Goal: Task Accomplishment & Management: Manage account settings

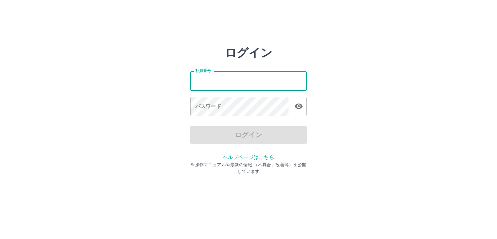
click at [214, 84] on input "社員番号" at bounding box center [248, 80] width 116 height 19
type input "*******"
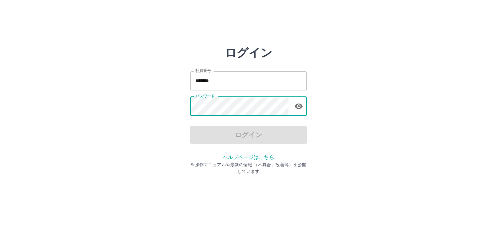
click at [213, 99] on div "パスワード パスワード" at bounding box center [248, 107] width 116 height 20
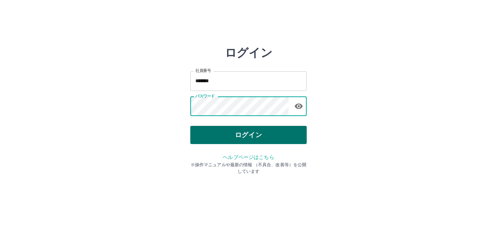
click at [220, 140] on button "ログイン" at bounding box center [248, 135] width 116 height 18
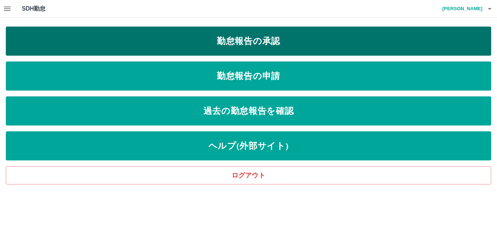
click at [236, 45] on link "勤怠報告の承認" at bounding box center [248, 41] width 485 height 29
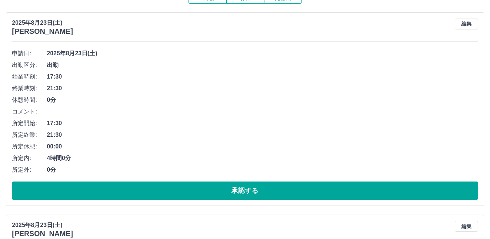
scroll to position [145, 0]
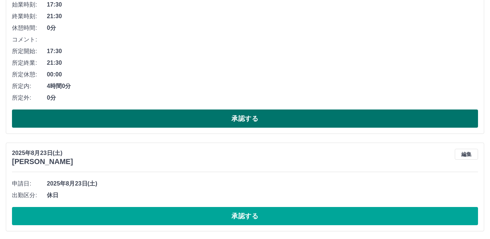
click at [160, 120] on button "承認する" at bounding box center [245, 118] width 466 height 18
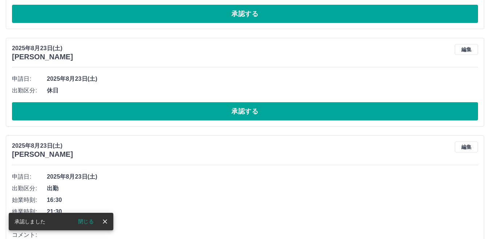
scroll to position [0, 0]
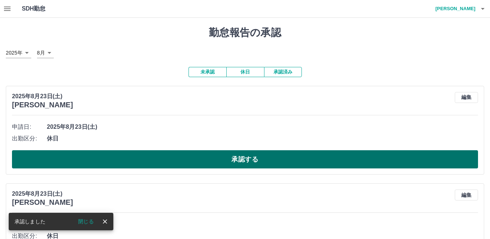
click at [165, 157] on button "承認する" at bounding box center [245, 159] width 466 height 18
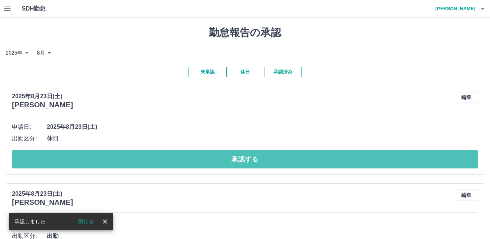
click at [165, 157] on button "承認する" at bounding box center [245, 159] width 466 height 18
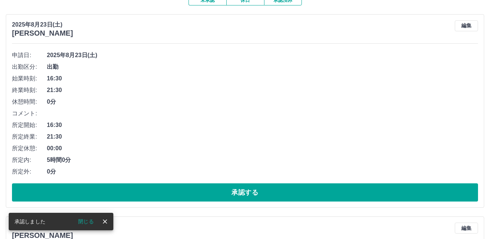
scroll to position [73, 0]
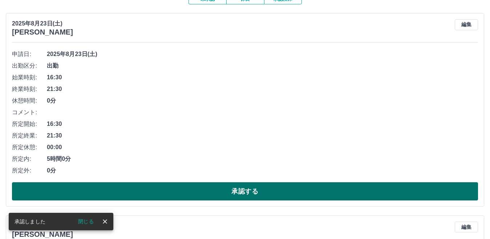
click at [167, 190] on button "承認する" at bounding box center [245, 191] width 466 height 18
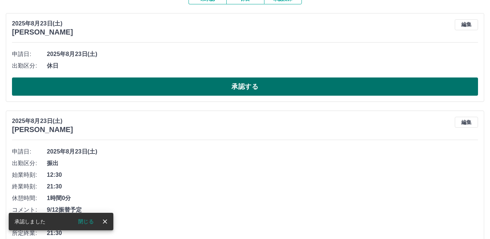
click at [148, 91] on button "承認する" at bounding box center [245, 86] width 466 height 18
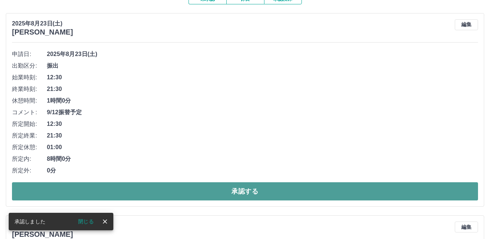
click at [162, 191] on button "承認する" at bounding box center [245, 191] width 466 height 18
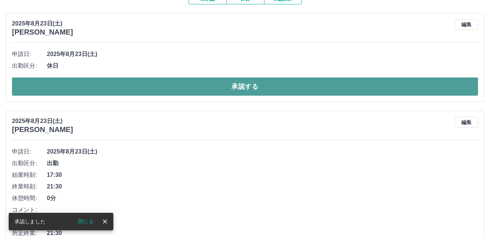
click at [123, 84] on button "承認する" at bounding box center [245, 86] width 466 height 18
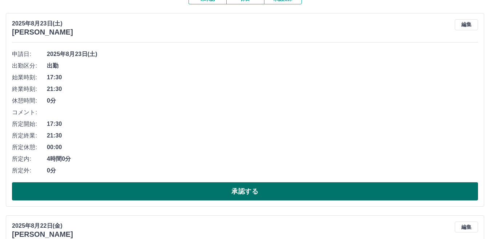
click at [146, 190] on button "承認する" at bounding box center [245, 191] width 466 height 18
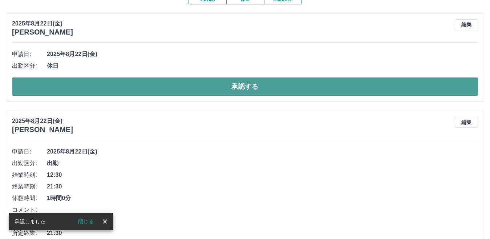
click at [118, 91] on button "承認する" at bounding box center [245, 86] width 466 height 18
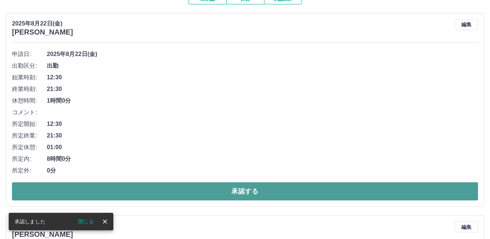
click at [117, 193] on button "承認する" at bounding box center [245, 191] width 466 height 18
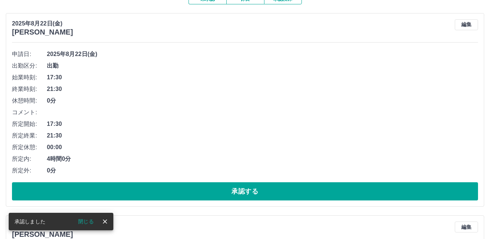
click at [117, 193] on button "承認する" at bounding box center [245, 191] width 466 height 18
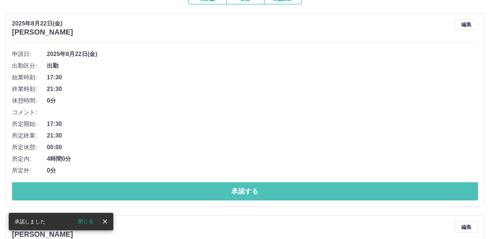
click at [117, 193] on button "承認する" at bounding box center [245, 191] width 466 height 18
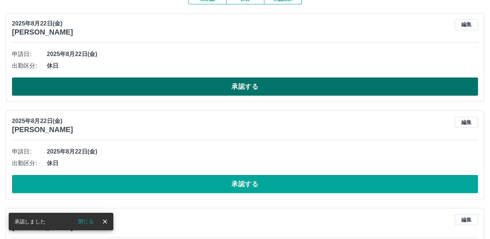
click at [100, 86] on button "承認する" at bounding box center [245, 86] width 466 height 18
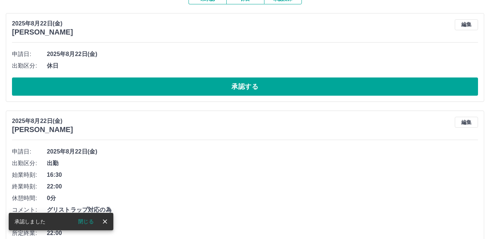
click at [100, 86] on button "承認する" at bounding box center [245, 86] width 466 height 18
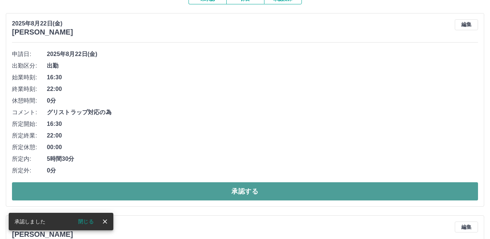
click at [100, 187] on button "承認する" at bounding box center [245, 191] width 466 height 18
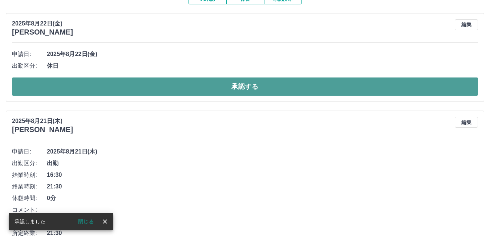
click at [84, 87] on button "承認する" at bounding box center [245, 86] width 466 height 18
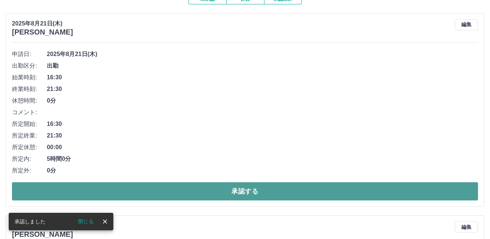
click at [104, 184] on button "承認する" at bounding box center [245, 191] width 466 height 18
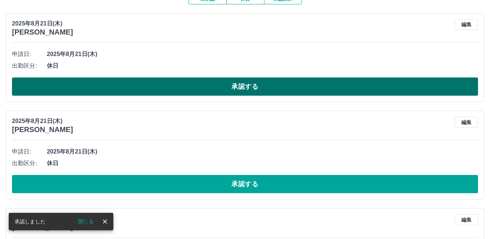
click at [84, 88] on button "承認する" at bounding box center [245, 86] width 466 height 18
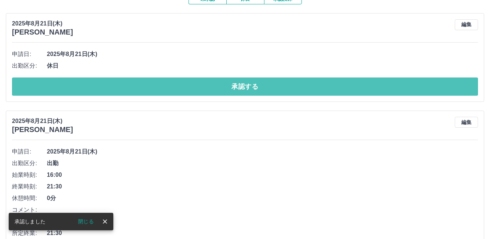
click at [84, 88] on button "承認する" at bounding box center [245, 86] width 466 height 18
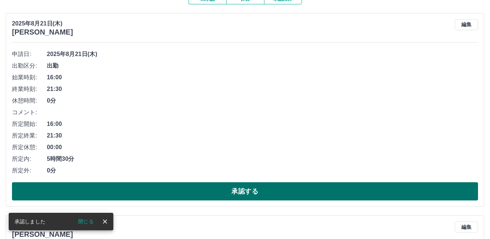
click at [69, 184] on button "承認する" at bounding box center [245, 191] width 466 height 18
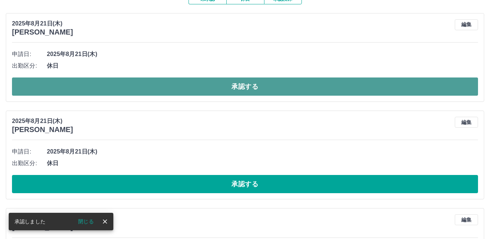
click at [52, 88] on button "承認する" at bounding box center [245, 86] width 466 height 18
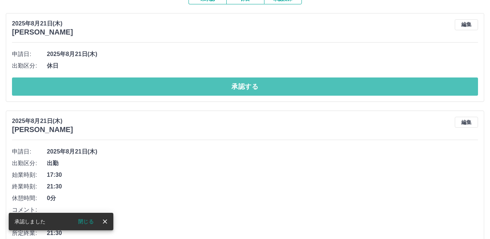
click at [52, 88] on button "承認する" at bounding box center [245, 86] width 466 height 18
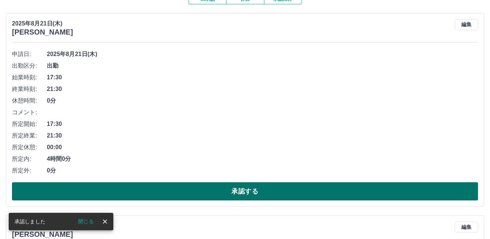
click at [94, 189] on button "承認する" at bounding box center [245, 191] width 466 height 18
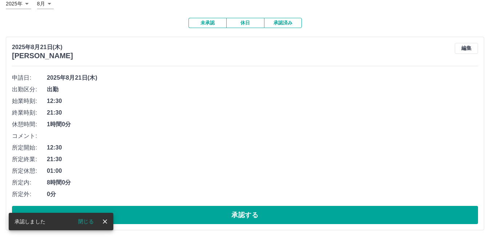
scroll to position [50, 0]
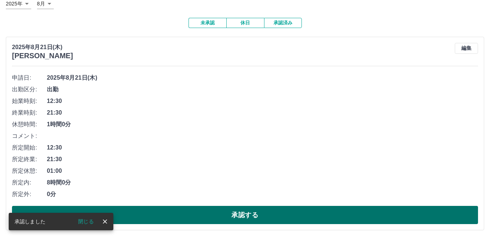
click at [172, 210] on button "承認する" at bounding box center [245, 215] width 466 height 18
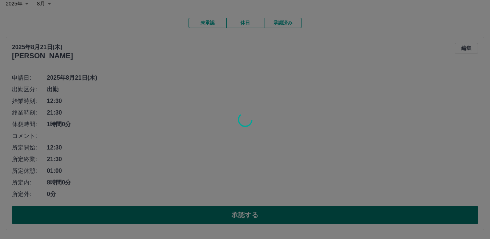
scroll to position [0, 0]
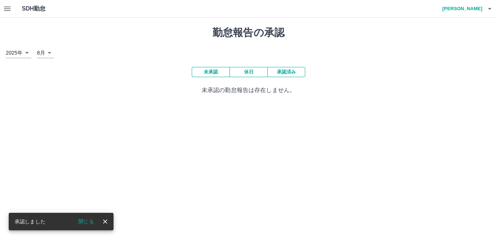
click at [293, 73] on button "承認済み" at bounding box center [286, 72] width 38 height 10
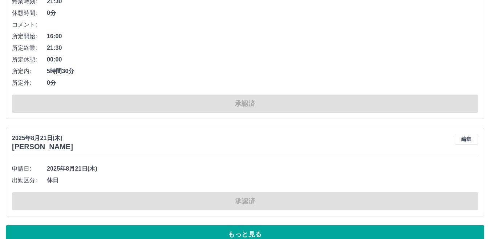
scroll to position [3511, 0]
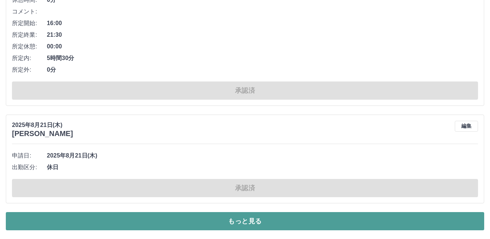
click at [198, 222] on button "もっと見る" at bounding box center [245, 221] width 479 height 18
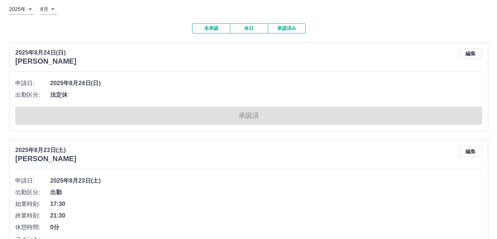
scroll to position [0, 0]
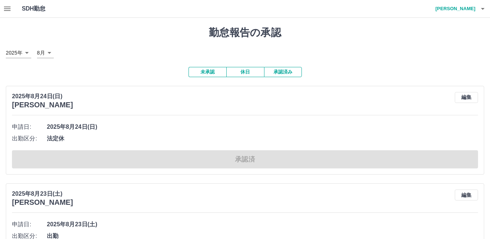
click at [461, 8] on h4 "植田　早紀" at bounding box center [454, 8] width 44 height 17
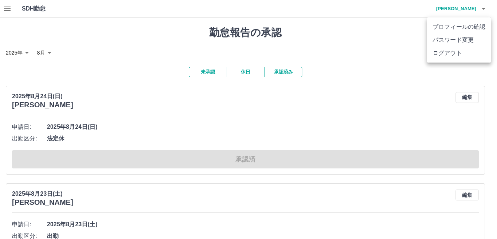
click at [453, 53] on li "ログアウト" at bounding box center [458, 53] width 64 height 13
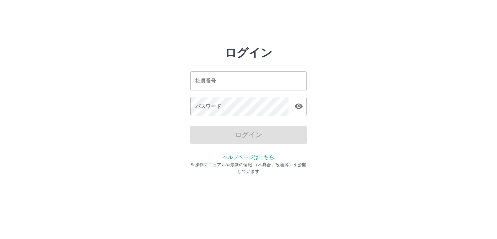
click at [233, 83] on input "社員番号" at bounding box center [248, 80] width 116 height 19
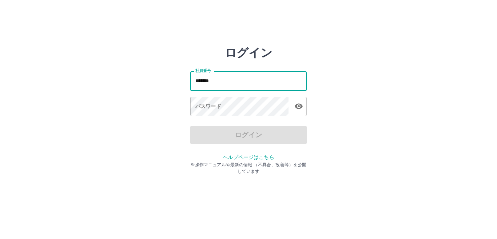
type input "*******"
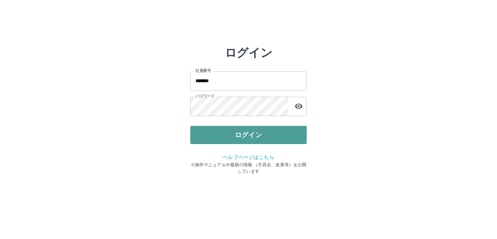
click at [274, 137] on button "ログイン" at bounding box center [248, 135] width 116 height 18
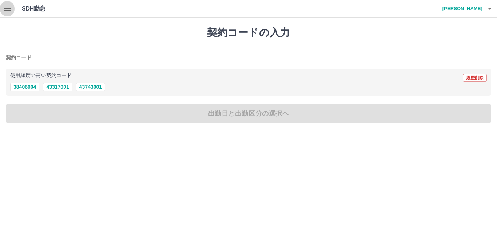
click at [10, 8] on icon "button" at bounding box center [7, 8] width 9 height 9
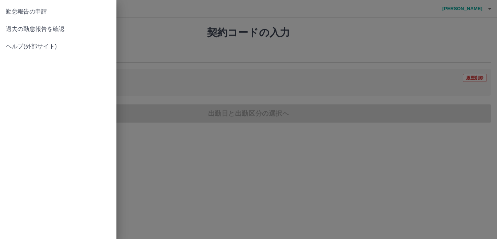
click at [23, 32] on span "過去の勤怠報告を確認" at bounding box center [58, 29] width 105 height 9
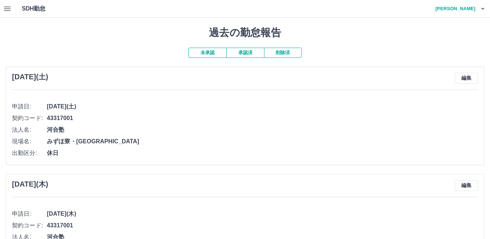
click at [238, 52] on button "承認済" at bounding box center [245, 53] width 38 height 10
click at [457, 7] on h4 "村田　和彦" at bounding box center [454, 8] width 44 height 17
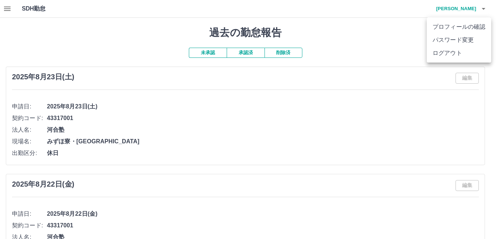
click at [450, 55] on li "ログアウト" at bounding box center [458, 53] width 64 height 13
